Goal: Find specific page/section: Find specific page/section

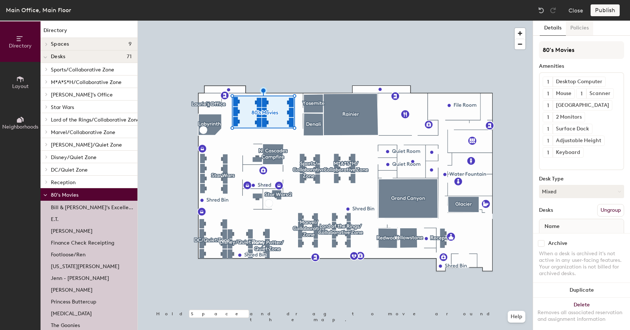
click at [580, 27] on button "Policies" at bounding box center [579, 28] width 27 height 15
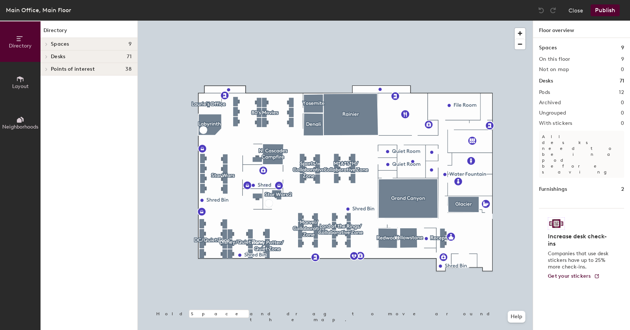
click at [263, 21] on div at bounding box center [335, 21] width 395 height 0
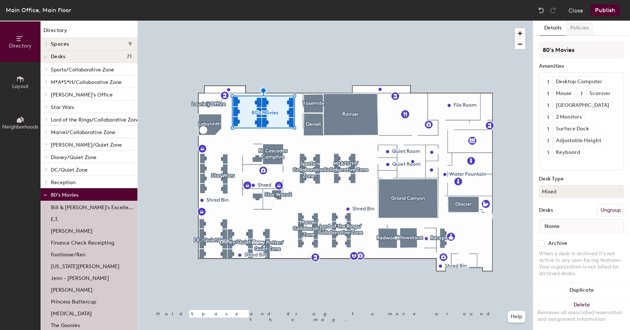
click at [586, 31] on button "Policies" at bounding box center [579, 28] width 27 height 15
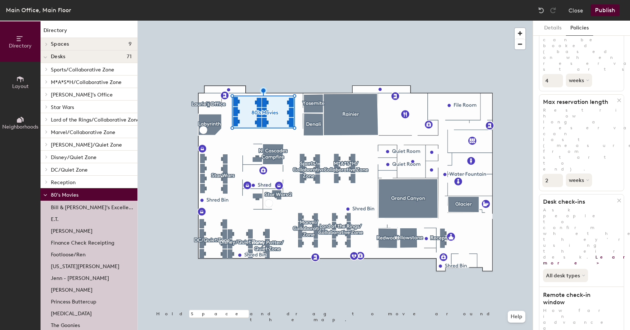
scroll to position [87, 0]
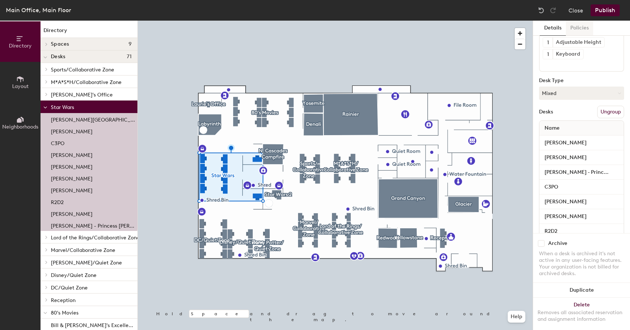
click at [581, 31] on button "Policies" at bounding box center [579, 28] width 27 height 15
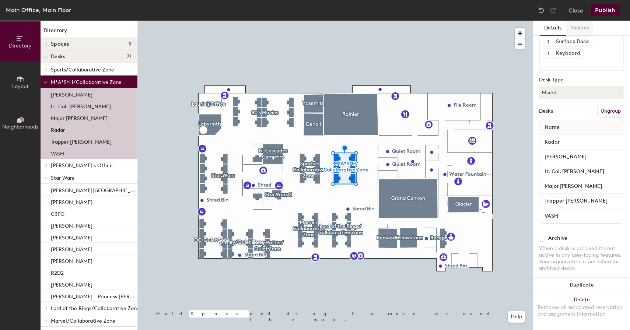
click at [582, 29] on button "Policies" at bounding box center [579, 28] width 27 height 15
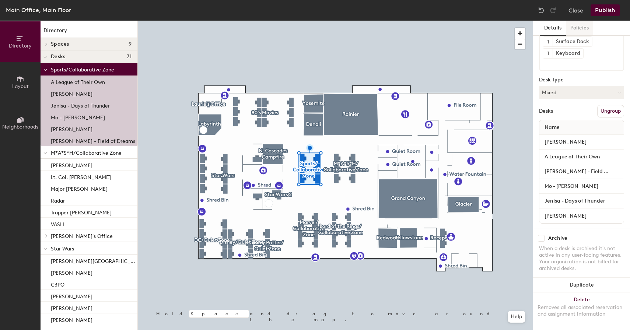
click at [579, 26] on button "Policies" at bounding box center [579, 28] width 27 height 15
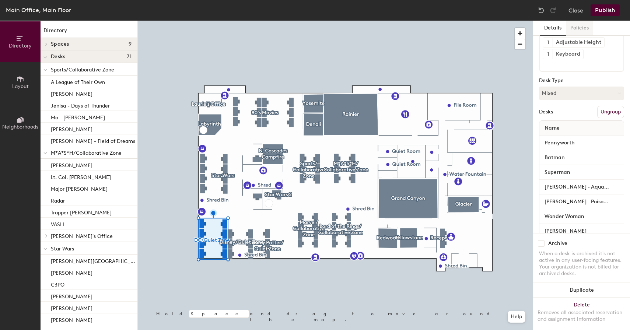
click at [583, 27] on button "Policies" at bounding box center [579, 28] width 27 height 15
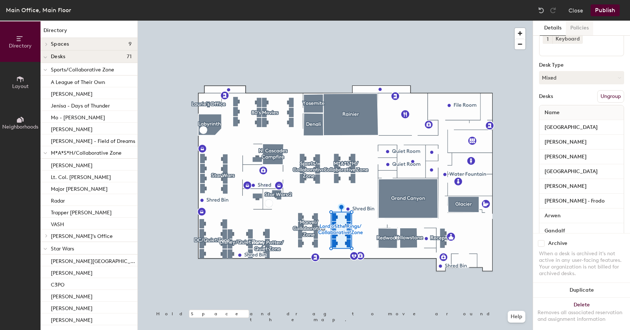
click at [577, 30] on button "Policies" at bounding box center [579, 28] width 27 height 15
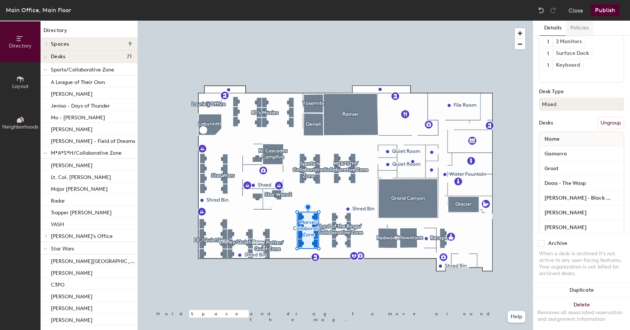
click at [578, 25] on button "Policies" at bounding box center [579, 28] width 27 height 15
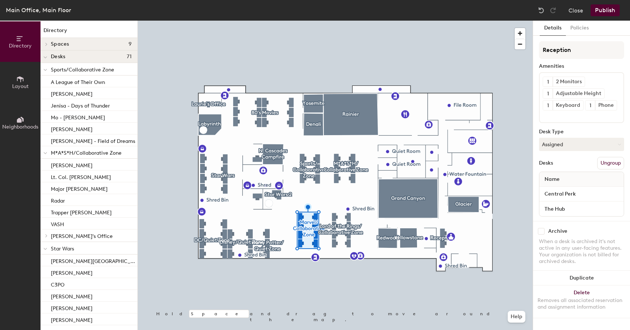
scroll to position [0, 0]
click at [583, 28] on button "Policies" at bounding box center [579, 28] width 27 height 15
